Goal: Information Seeking & Learning: Learn about a topic

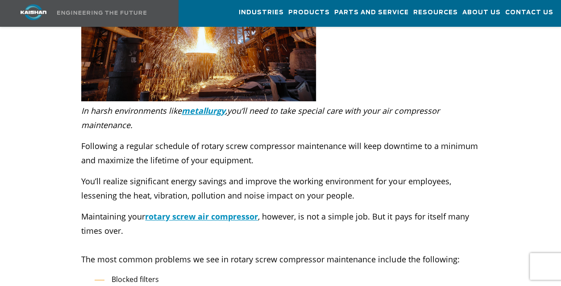
scroll to position [310, 0]
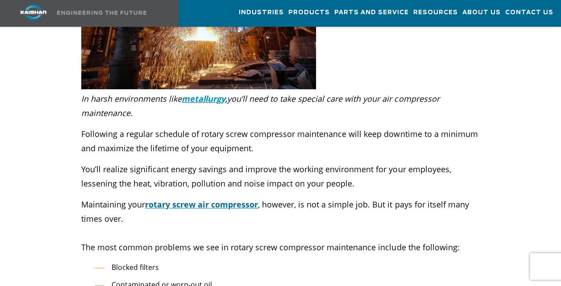
click at [189, 199] on link "rotary screw air compressor" at bounding box center [201, 204] width 113 height 11
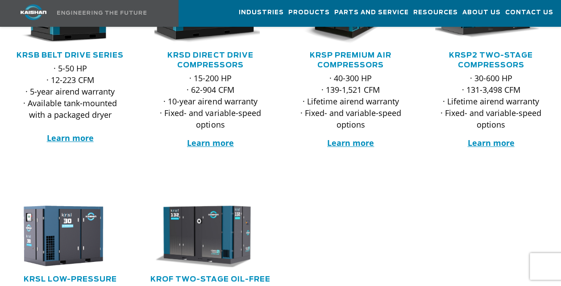
scroll to position [237, 0]
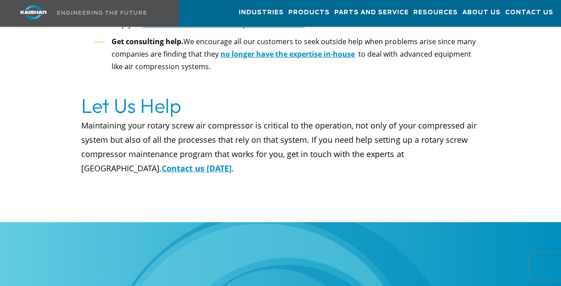
scroll to position [3170, 0]
